Goal: Task Accomplishment & Management: Manage account settings

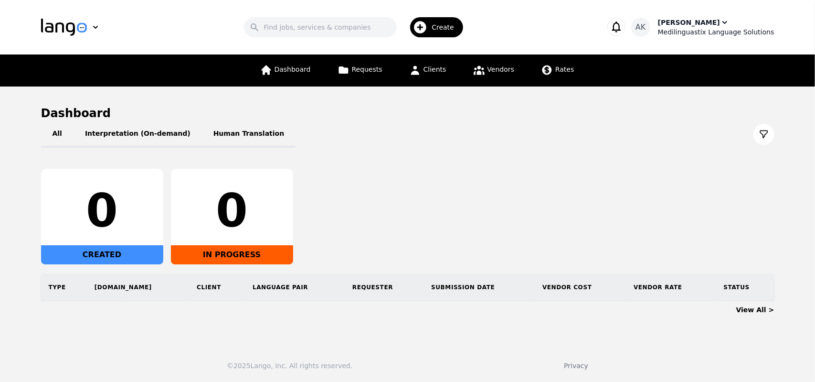
click at [691, 28] on div "Medilinguastix Language Solutions" at bounding box center [716, 32] width 117 height 10
click at [725, 26] on div "Ameet Kumar Medilinguastix Language Solutions" at bounding box center [716, 27] width 117 height 19
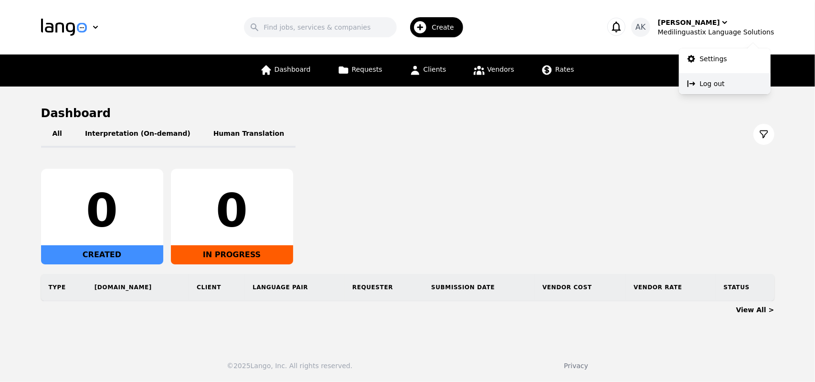
click at [705, 83] on p "Log out" at bounding box center [712, 84] width 25 height 10
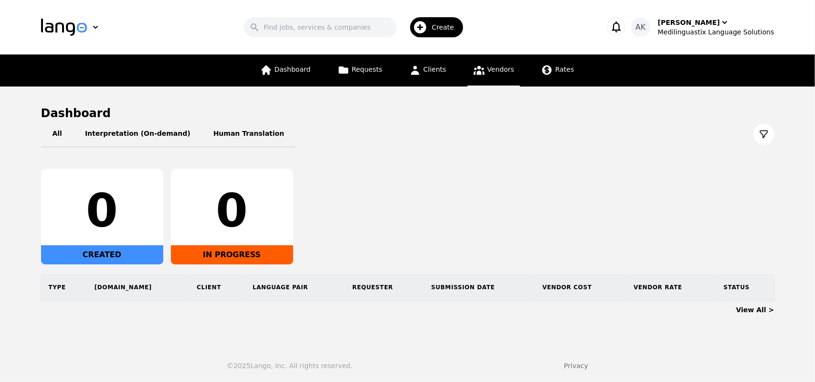
click at [488, 70] on span "Vendors" at bounding box center [501, 69] width 27 height 8
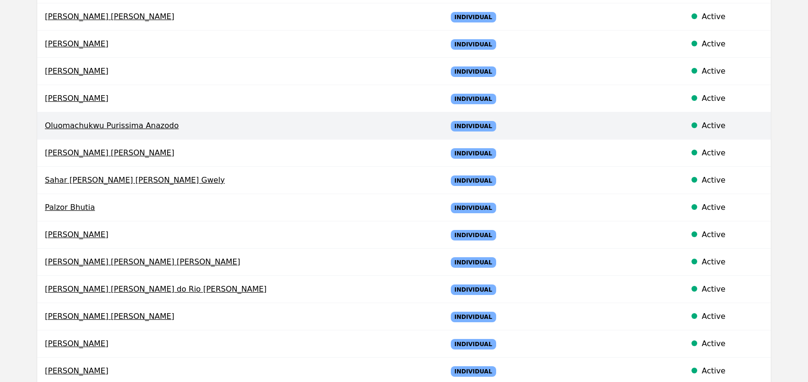
scroll to position [210, 0]
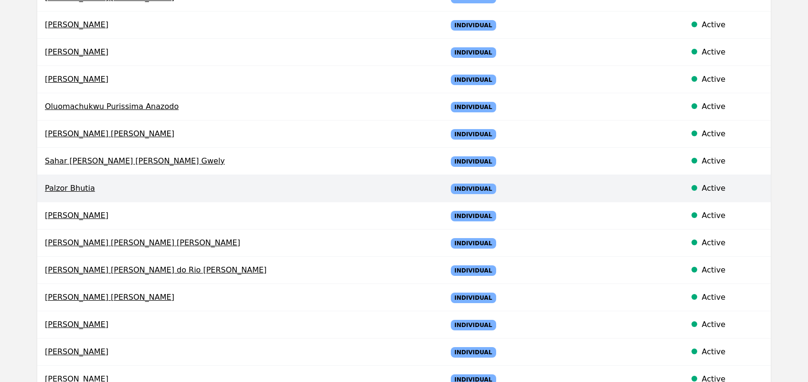
click at [74, 190] on span "Palzor Bhutia" at bounding box center [238, 187] width 387 height 11
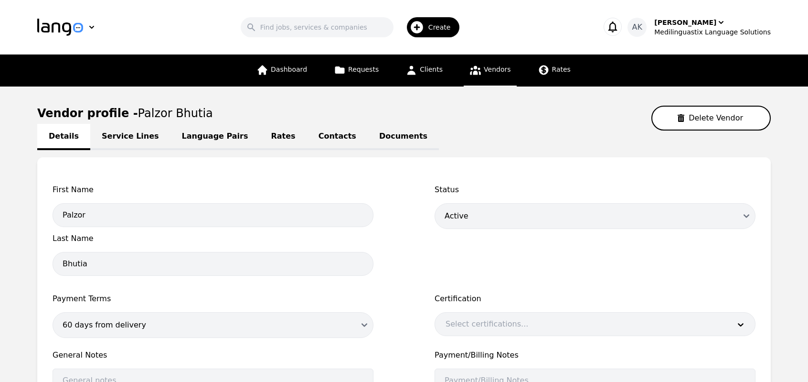
click at [368, 135] on link "Documents" at bounding box center [403, 137] width 71 height 26
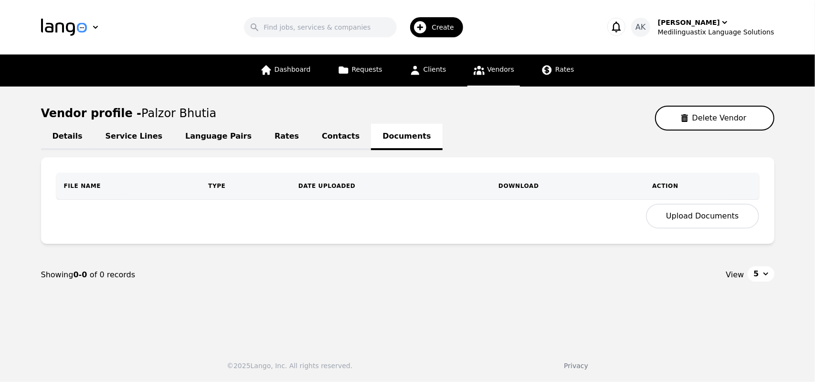
click at [681, 214] on button "Upload Documents" at bounding box center [702, 215] width 113 height 25
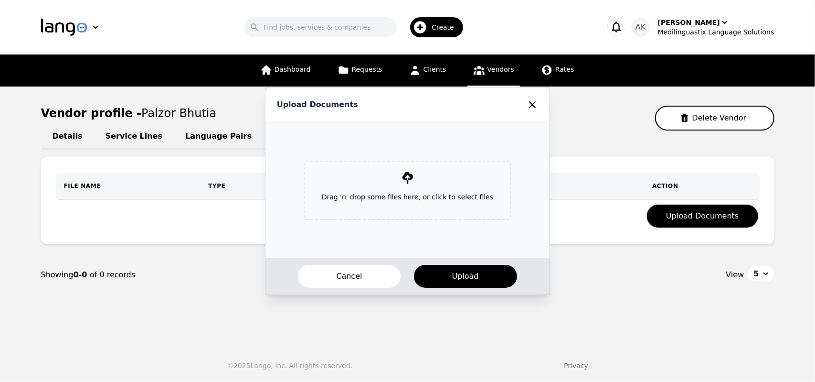
click at [412, 191] on p "Drag 'n' drop some files here, or click to select files" at bounding box center [407, 196] width 187 height 25
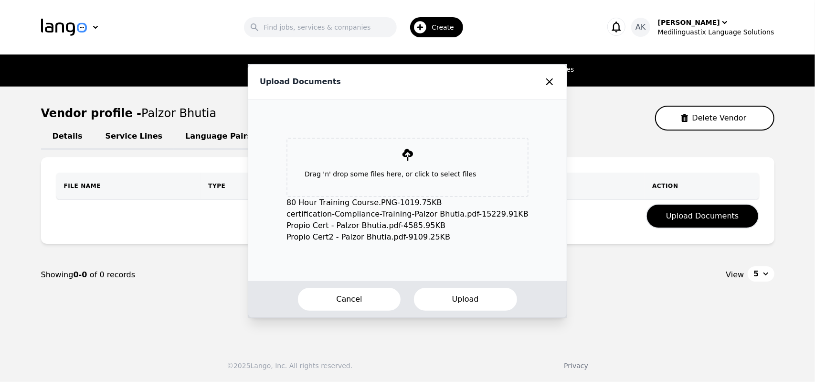
click at [452, 302] on button "Upload" at bounding box center [465, 299] width 105 height 25
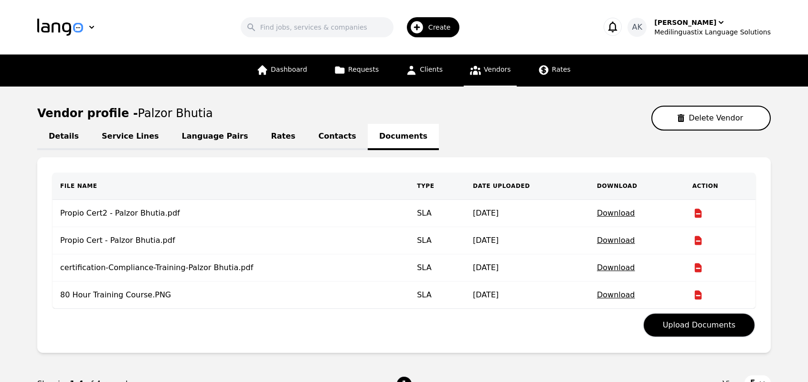
click at [484, 73] on span "Vendors" at bounding box center [497, 69] width 27 height 8
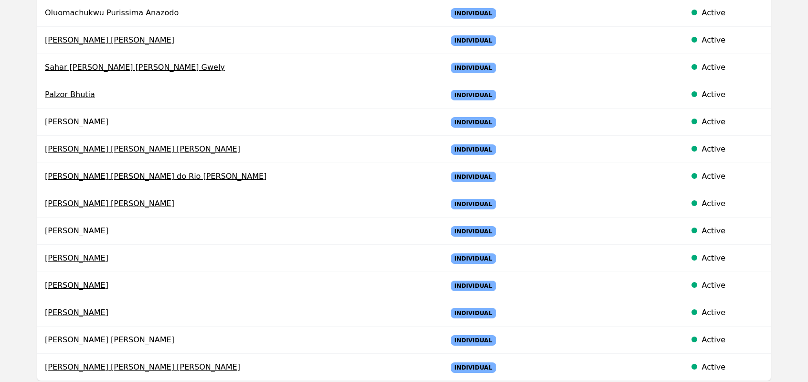
scroll to position [306, 0]
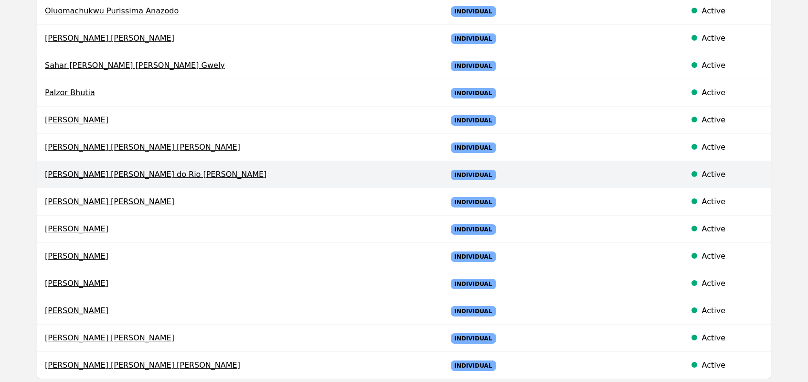
click at [88, 173] on span "Eliane Val de Oliveira do Rio Branco" at bounding box center [238, 174] width 387 height 11
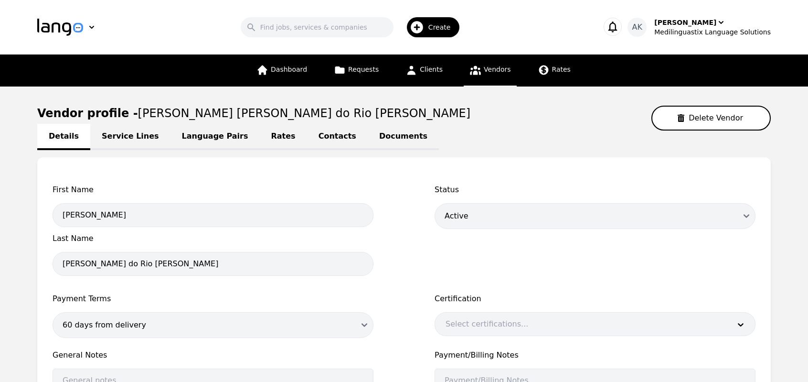
click at [368, 136] on link "Documents" at bounding box center [403, 137] width 71 height 26
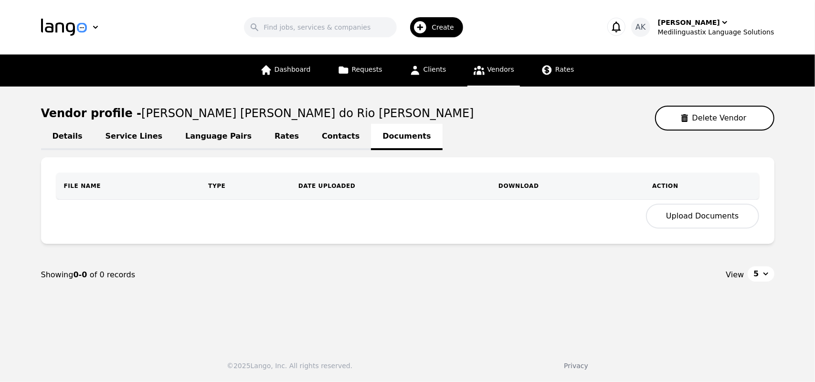
click at [684, 223] on button "Upload Documents" at bounding box center [702, 215] width 113 height 25
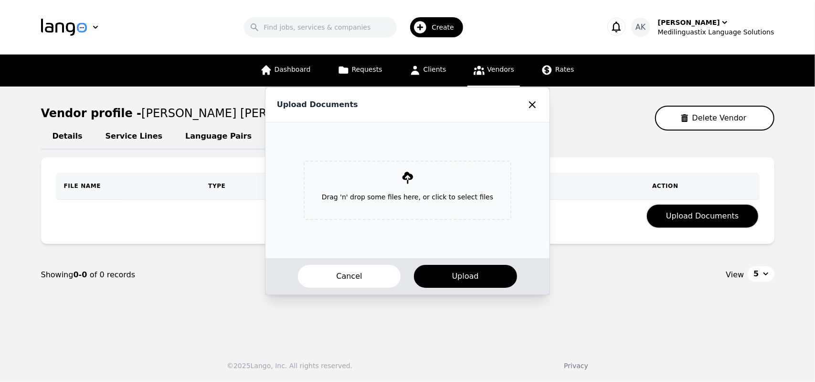
click at [400, 202] on p "Drag 'n' drop some files here, or click to select files" at bounding box center [407, 196] width 187 height 25
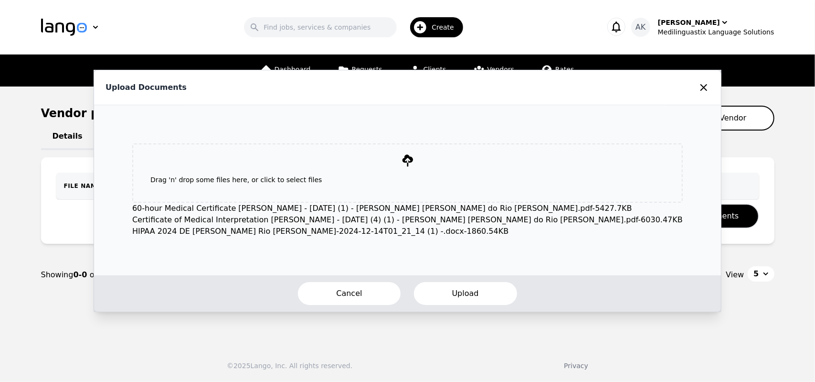
click at [447, 302] on button "Upload" at bounding box center [465, 293] width 105 height 25
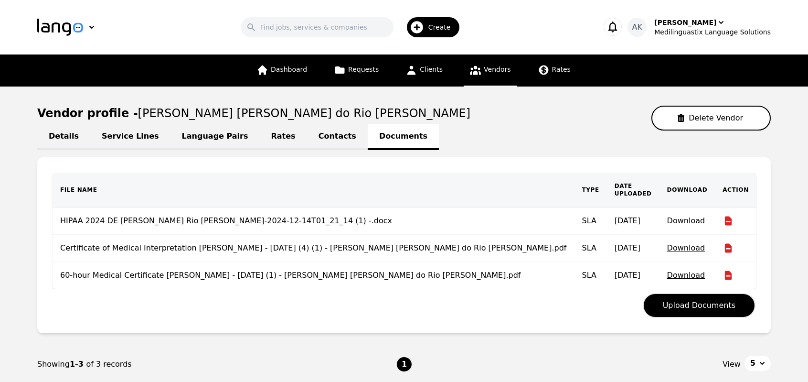
click at [485, 68] on span "Vendors" at bounding box center [497, 69] width 27 height 8
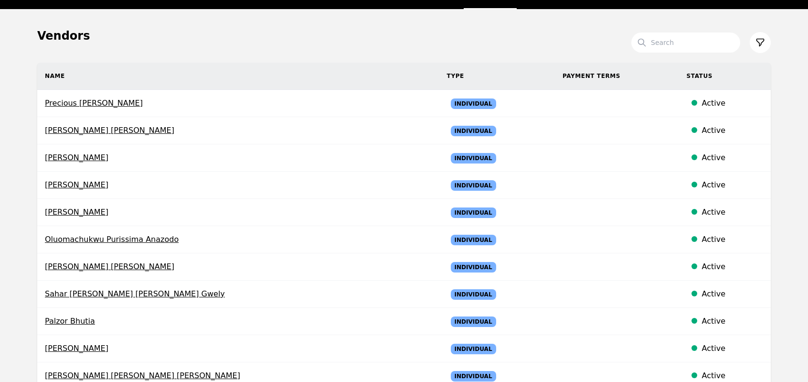
scroll to position [96, 0]
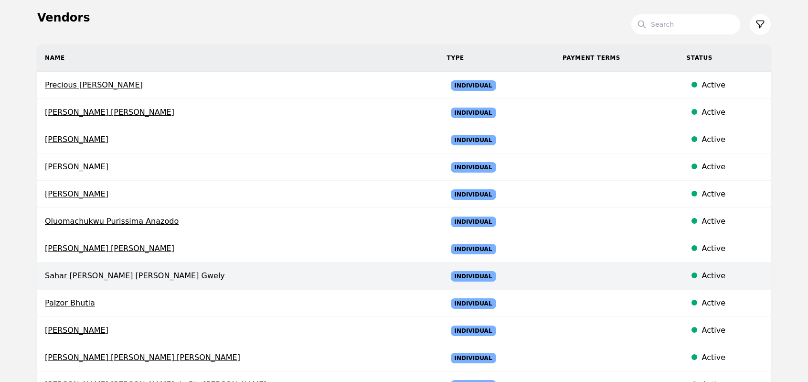
click at [99, 273] on span "Sahar Gamal Gamal Mohamed Rabie Gwely" at bounding box center [238, 275] width 387 height 11
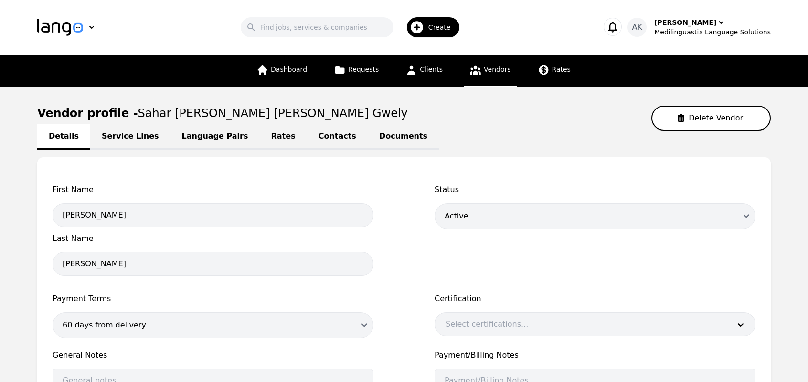
click at [368, 132] on link "Documents" at bounding box center [403, 137] width 71 height 26
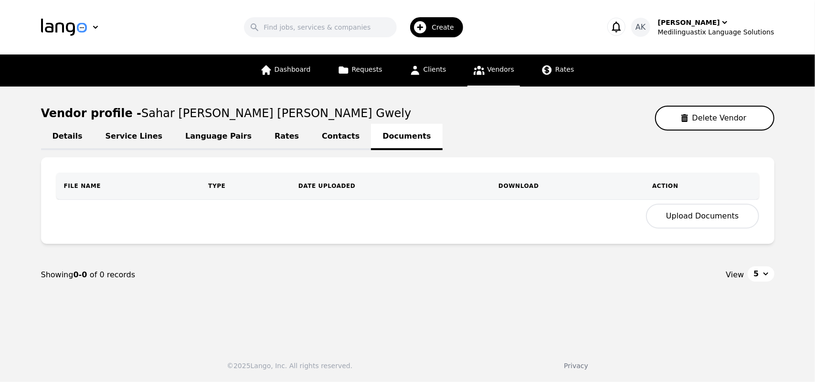
click at [682, 220] on button "Upload Documents" at bounding box center [702, 215] width 113 height 25
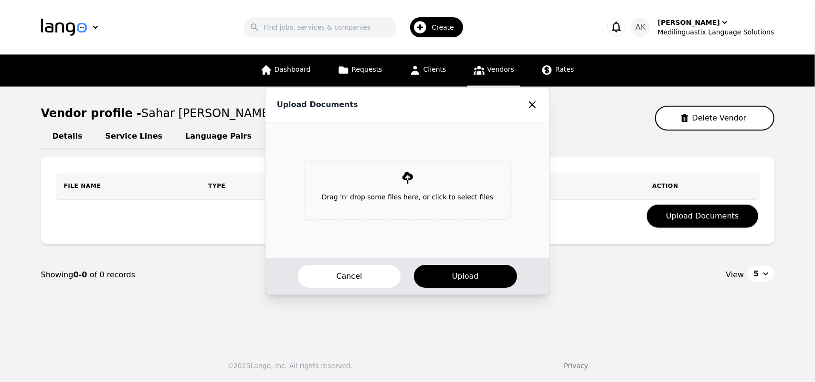
click at [425, 204] on p "Drag 'n' drop some files here, or click to select files" at bounding box center [407, 196] width 187 height 25
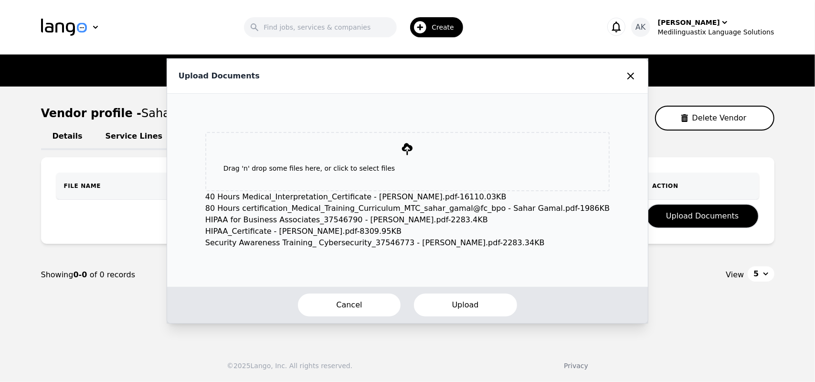
click at [444, 307] on button "Upload" at bounding box center [465, 304] width 105 height 25
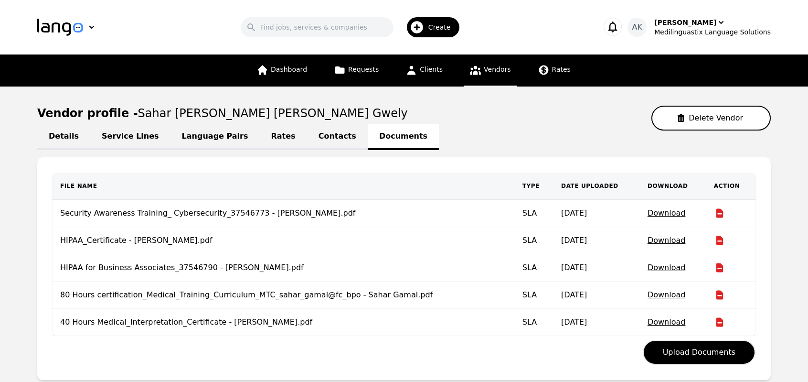
click at [485, 70] on span "Vendors" at bounding box center [497, 69] width 27 height 8
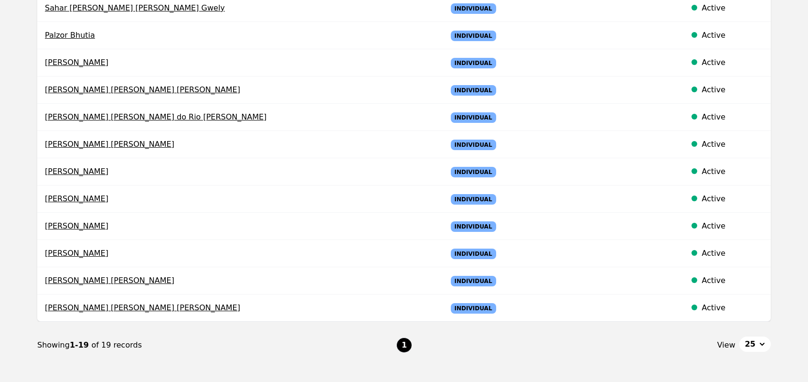
scroll to position [344, 0]
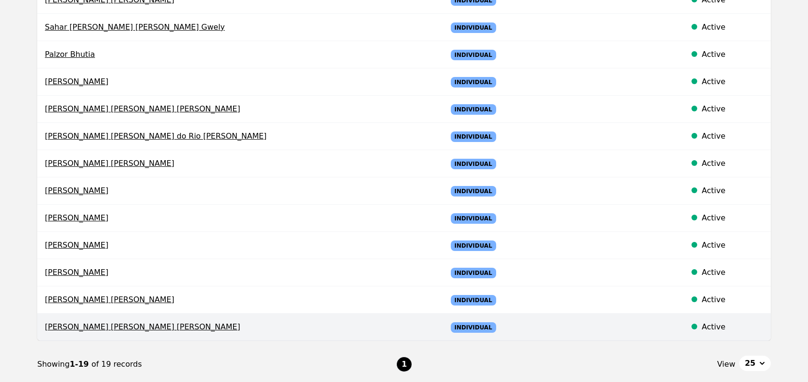
click at [104, 326] on span "Mahmoud Ibrahim Fikry Ibrahim Ahmed" at bounding box center [238, 326] width 387 height 11
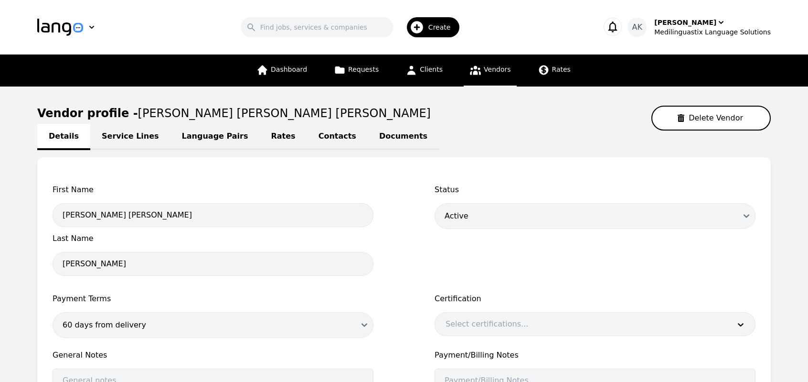
click at [368, 135] on link "Documents" at bounding box center [403, 137] width 71 height 26
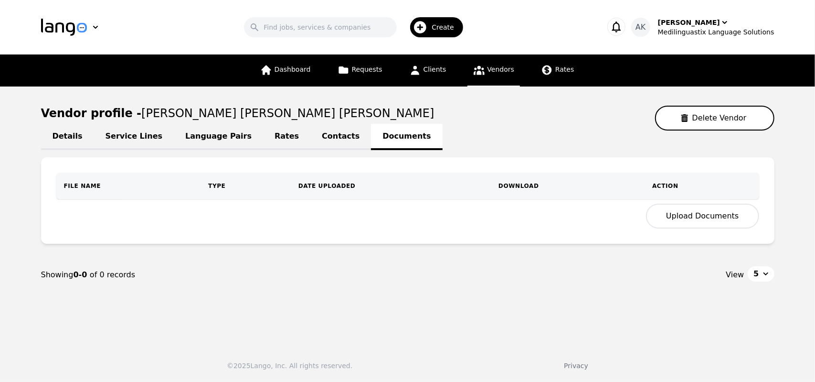
click at [684, 220] on button "Upload Documents" at bounding box center [702, 215] width 113 height 25
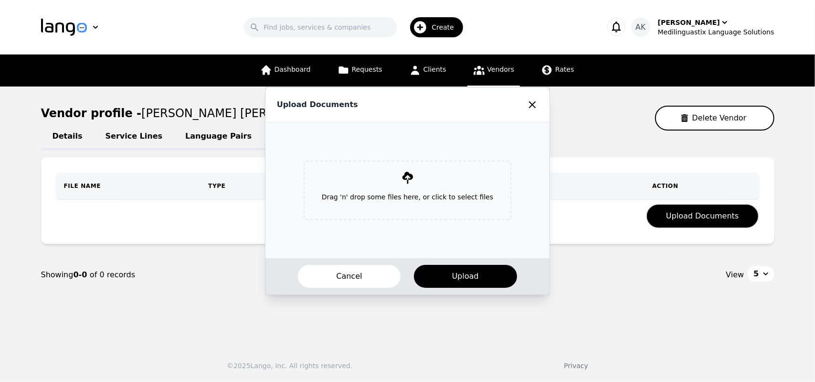
click at [395, 192] on p "Drag 'n' drop some files here, or click to select files" at bounding box center [407, 196] width 187 height 25
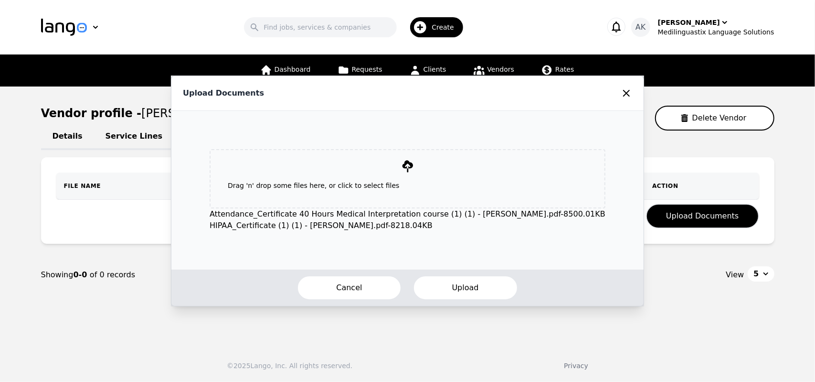
click at [457, 281] on button "Upload" at bounding box center [465, 287] width 105 height 25
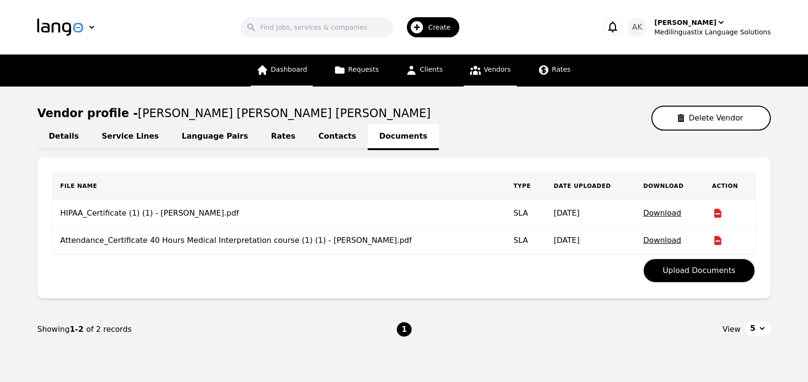
click at [276, 64] on link "Dashboard" at bounding box center [282, 70] width 62 height 32
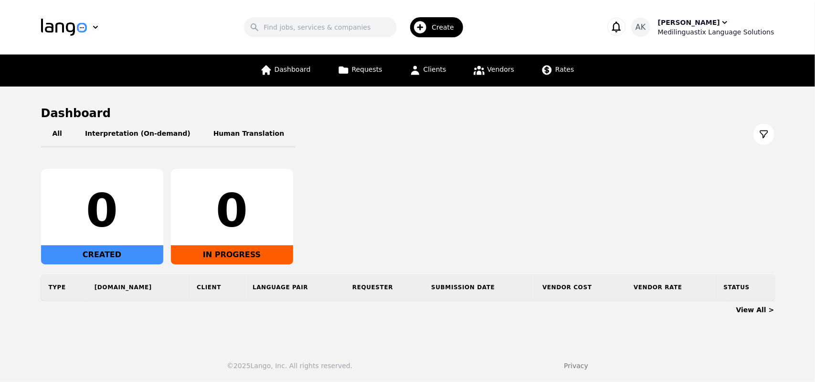
click at [707, 24] on div "Ameet Kumar" at bounding box center [689, 23] width 62 height 10
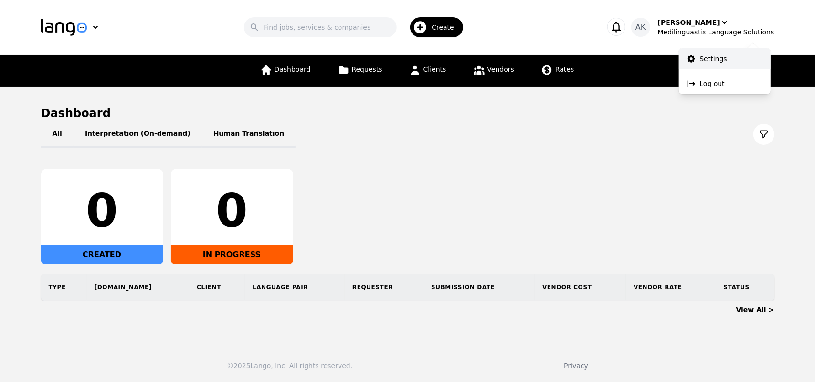
click at [709, 56] on p "Settings" at bounding box center [713, 59] width 27 height 10
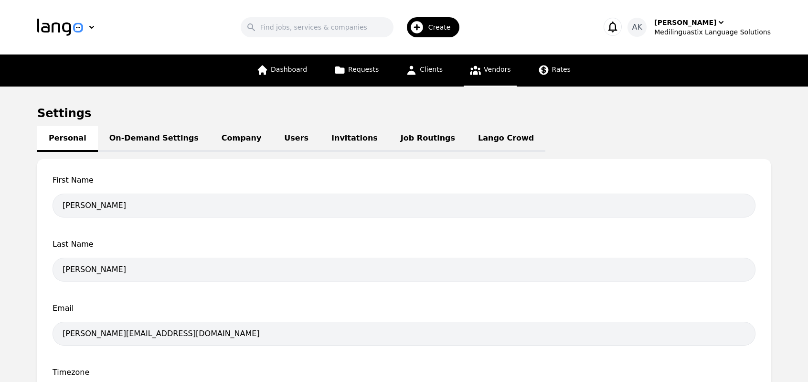
click at [486, 72] on span "Vendors" at bounding box center [497, 69] width 27 height 8
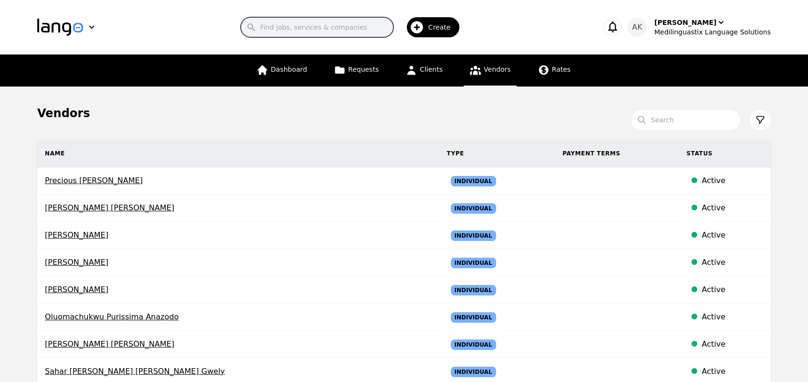
click at [352, 27] on input "Search" at bounding box center [317, 27] width 153 height 20
type input "3"
type input "m"
click at [93, 27] on icon "button" at bounding box center [91, 27] width 5 height 3
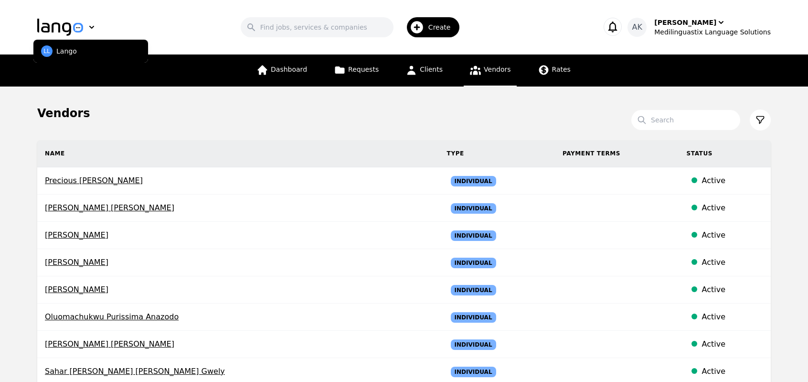
click at [78, 54] on button "LL Lango" at bounding box center [90, 51] width 115 height 23
click at [90, 27] on icon "button" at bounding box center [91, 27] width 5 height 3
click at [48, 52] on span "LL" at bounding box center [46, 51] width 6 height 8
drag, startPoint x: 16, startPoint y: 12, endPoint x: 129, endPoint y: 53, distance: 120.0
click at [129, 53] on header "Search Create AK Ameet Kumar Medilinguastix Language Solutions" at bounding box center [404, 27] width 808 height 54
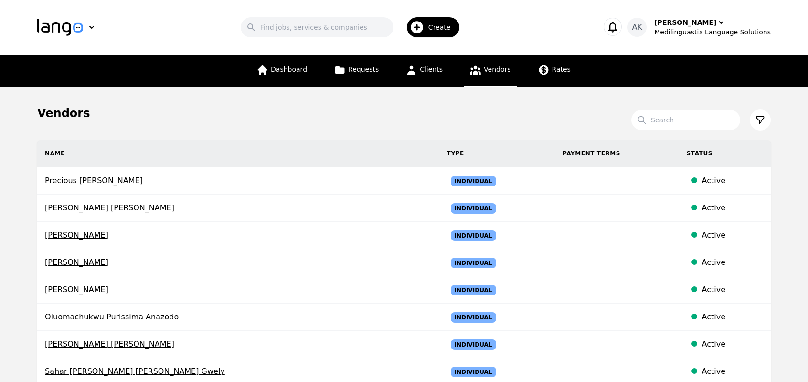
click at [174, 37] on div "Search Create" at bounding box center [352, 27] width 463 height 28
